Goal: Task Accomplishment & Management: Manage account settings

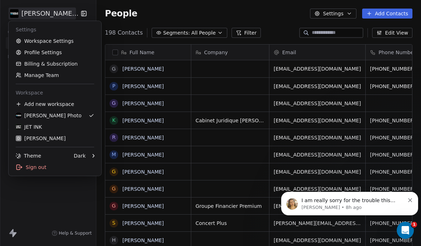
click at [46, 124] on div "JET INK" at bounding box center [55, 126] width 78 height 7
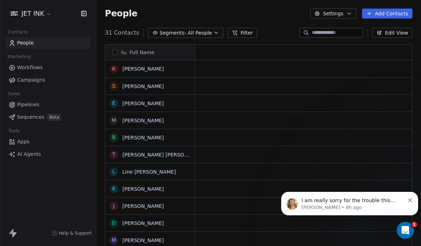
scroll to position [0, 0]
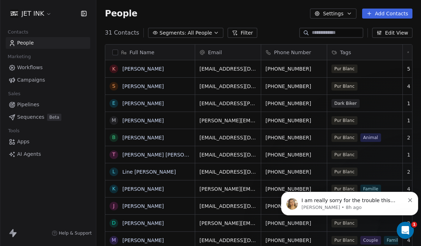
click at [411, 202] on icon "Dismiss notification" at bounding box center [410, 200] width 4 height 4
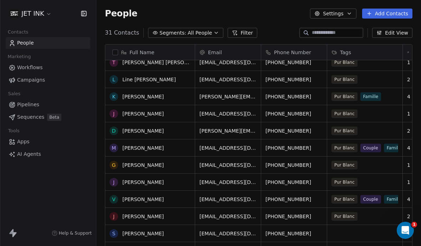
scroll to position [0, 0]
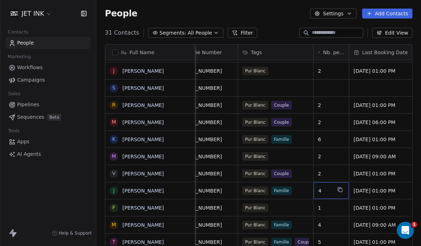
click at [327, 187] on span "4" at bounding box center [324, 190] width 13 height 7
click at [323, 167] on input "number" at bounding box center [341, 165] width 53 height 5
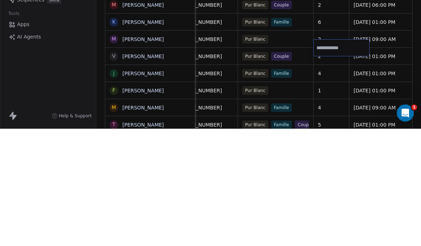
type input "*"
click at [299, 50] on html "JET INK Contacts People Marketing Workflows Campaigns Sales Pipelines Sequences…" at bounding box center [210, 123] width 421 height 246
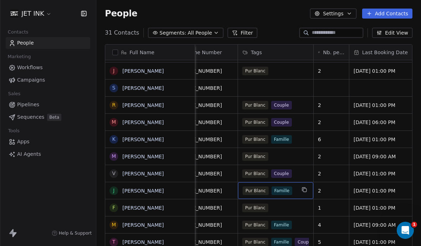
click at [277, 187] on span "Famille" at bounding box center [281, 191] width 21 height 9
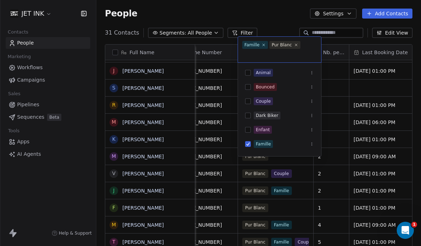
click at [247, 132] on button "Suggestions" at bounding box center [248, 130] width 6 height 6
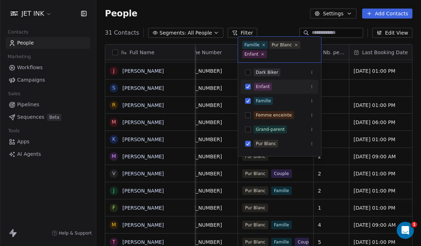
click at [261, 49] on span "Famille" at bounding box center [255, 45] width 26 height 8
click at [263, 46] on icon at bounding box center [263, 45] width 4 height 4
click at [351, 121] on html "JET INK Contacts People Marketing Workflows Campaigns Sales Pipelines Sequences…" at bounding box center [210, 123] width 421 height 246
